Goal: Transaction & Acquisition: Download file/media

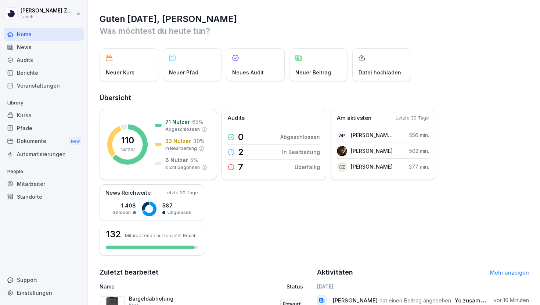
click at [35, 141] on div "Dokumente New" at bounding box center [44, 142] width 80 height 14
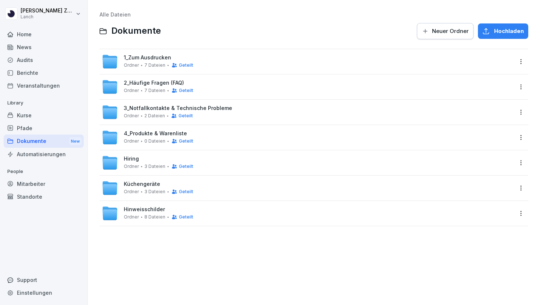
click at [147, 59] on span "1_Zum Ausdrucken" at bounding box center [147, 58] width 47 height 6
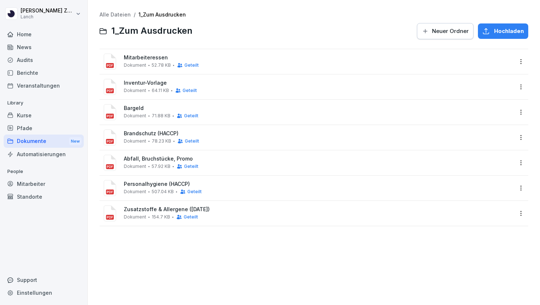
click at [147, 59] on span "Mitarbeiteressen" at bounding box center [318, 58] width 389 height 6
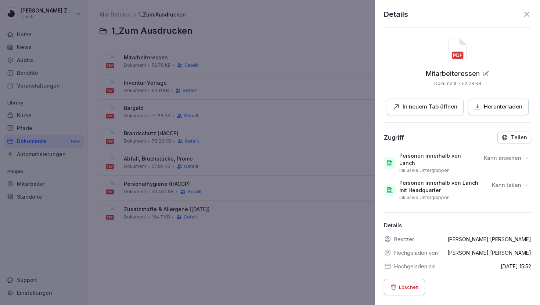
click at [147, 65] on div at bounding box center [270, 152] width 540 height 305
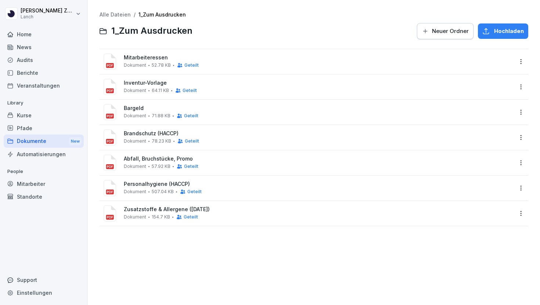
click at [147, 82] on span "Inventur-Vorlage" at bounding box center [318, 83] width 389 height 6
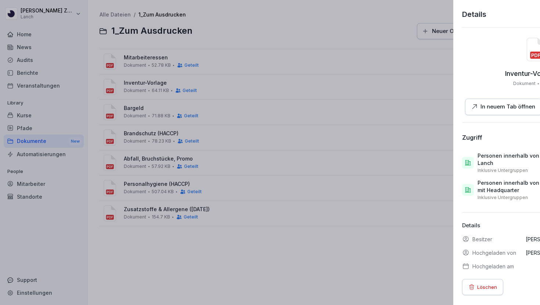
click at [146, 111] on div at bounding box center [270, 152] width 540 height 305
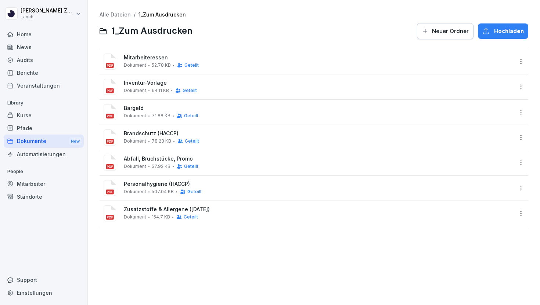
click at [142, 109] on span "Bargeld" at bounding box center [318, 108] width 389 height 6
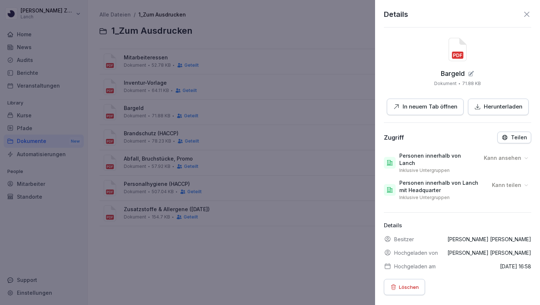
click at [142, 126] on div at bounding box center [270, 152] width 540 height 305
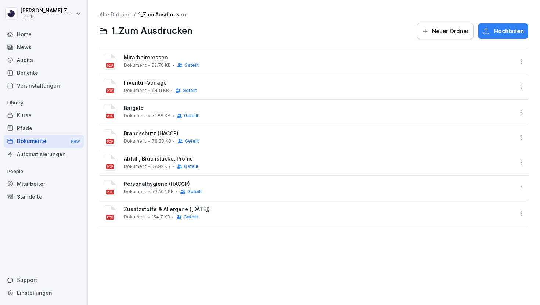
click at [142, 135] on span "Brandschutz (HACCP)" at bounding box center [318, 134] width 389 height 6
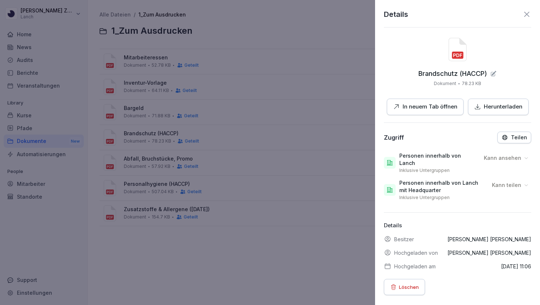
click at [481, 103] on div "Herunterladen" at bounding box center [498, 107] width 48 height 8
click at [141, 148] on div at bounding box center [270, 152] width 540 height 305
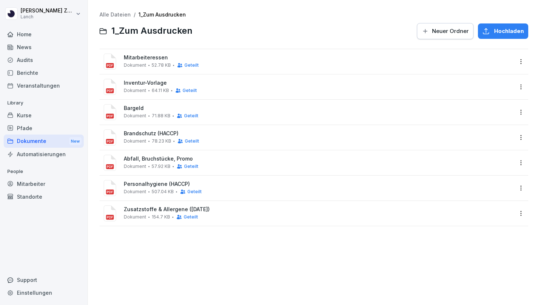
click at [141, 162] on span "Abfall, Bruchstücke, Promo" at bounding box center [318, 159] width 389 height 6
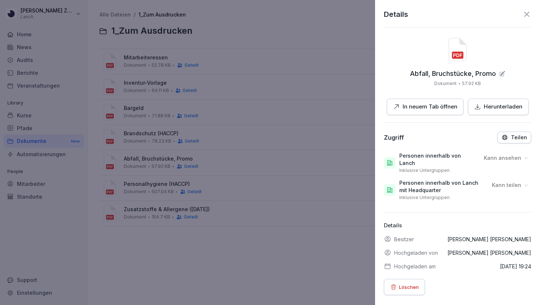
click at [485, 104] on p "Herunterladen" at bounding box center [503, 107] width 39 height 8
click at [132, 184] on div at bounding box center [270, 152] width 540 height 305
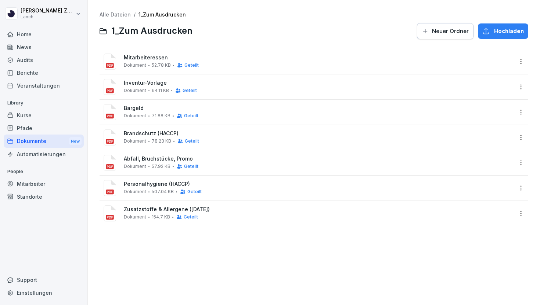
click at [132, 184] on span "Personalhygiene (HACCP)" at bounding box center [318, 184] width 389 height 6
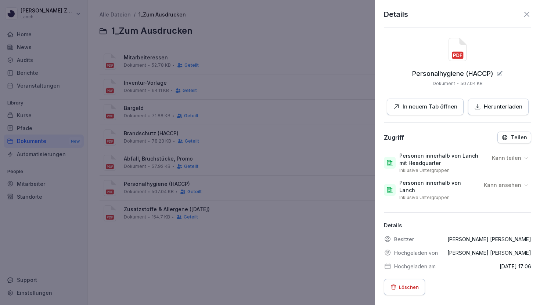
click at [500, 102] on button "Herunterladen" at bounding box center [498, 107] width 61 height 17
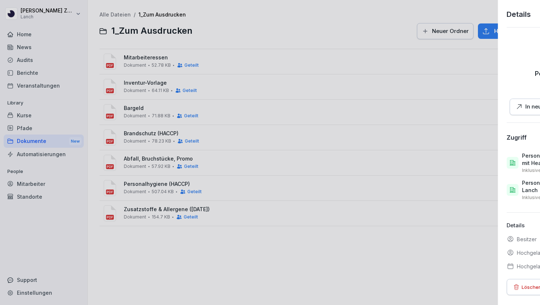
click at [156, 214] on div at bounding box center [270, 152] width 540 height 305
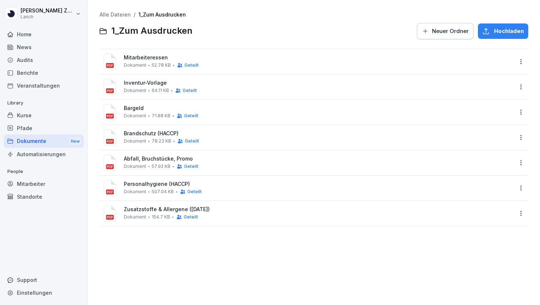
click at [153, 211] on span "Zusatzstoffe & Allergene ([DATE])" at bounding box center [318, 210] width 389 height 6
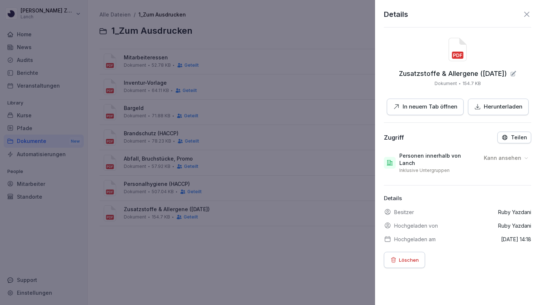
click at [511, 107] on p "Herunterladen" at bounding box center [503, 107] width 39 height 8
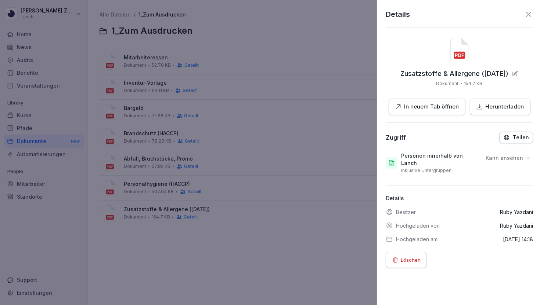
click at [41, 83] on div at bounding box center [270, 152] width 540 height 305
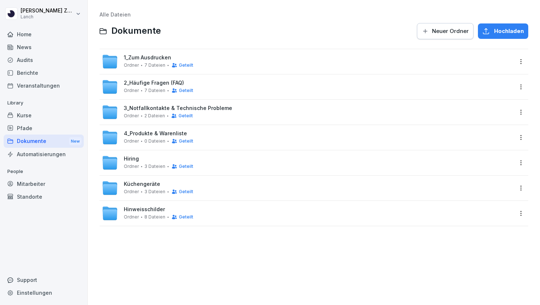
click at [163, 131] on span "4_Produkte & Warenliste" at bounding box center [155, 134] width 63 height 6
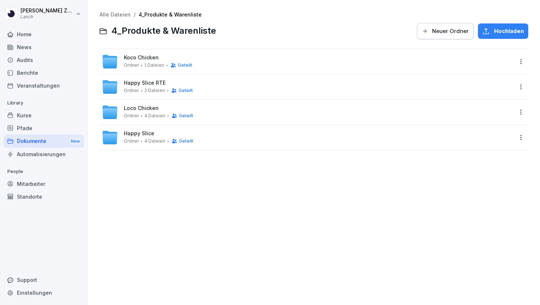
click at [149, 124] on div "Loco Chicken Ordner 4 Dateien Geteilt" at bounding box center [313, 112] width 428 height 25
click at [141, 110] on span "Loco Chicken" at bounding box center [141, 108] width 35 height 6
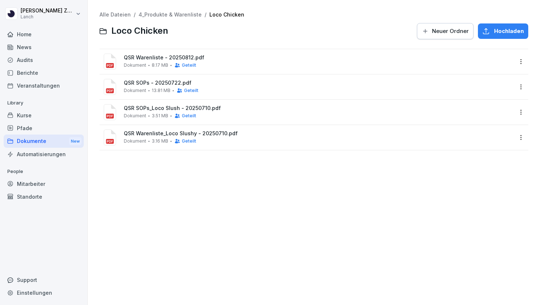
click at [139, 84] on span "QSR SOPs - 20250722.pdf" at bounding box center [318, 83] width 389 height 6
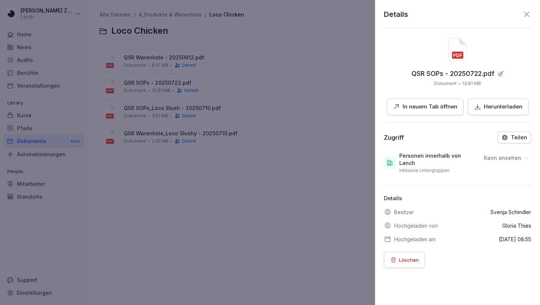
click at [493, 109] on p "Herunterladen" at bounding box center [503, 107] width 39 height 8
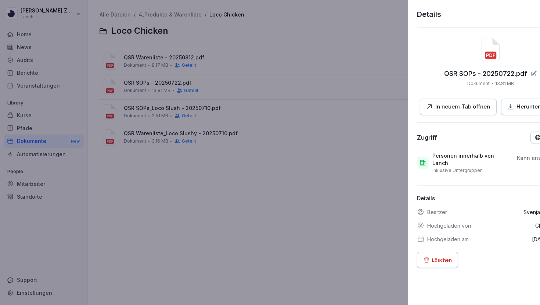
click at [144, 62] on div at bounding box center [270, 152] width 540 height 305
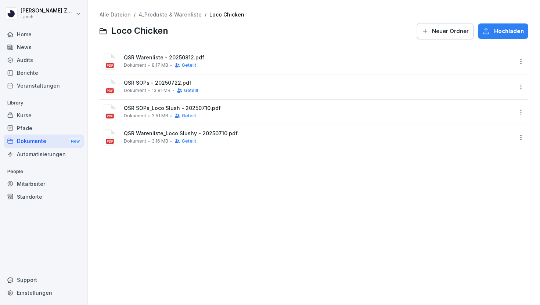
click at [144, 59] on span "QSR Warenliste - 20250812.pdf" at bounding box center [318, 58] width 389 height 6
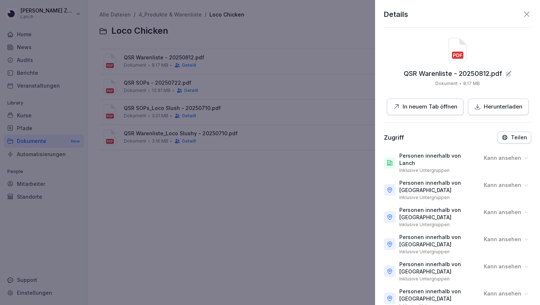
click at [486, 113] on button "Herunterladen" at bounding box center [498, 107] width 61 height 17
